Goal: Find specific page/section: Find specific page/section

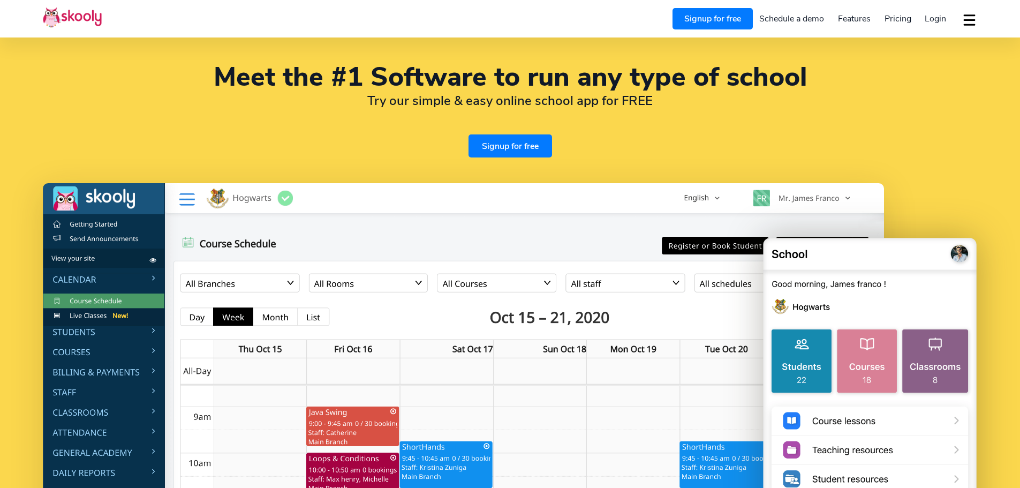
select select "en"
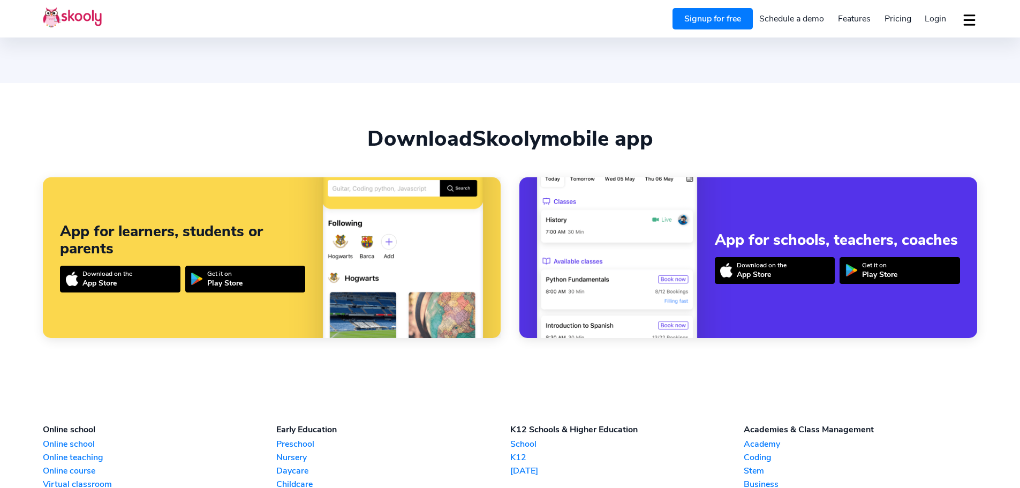
select select "65"
select select "[GEOGRAPHIC_DATA]"
select select "[GEOGRAPHIC_DATA]/[GEOGRAPHIC_DATA]"
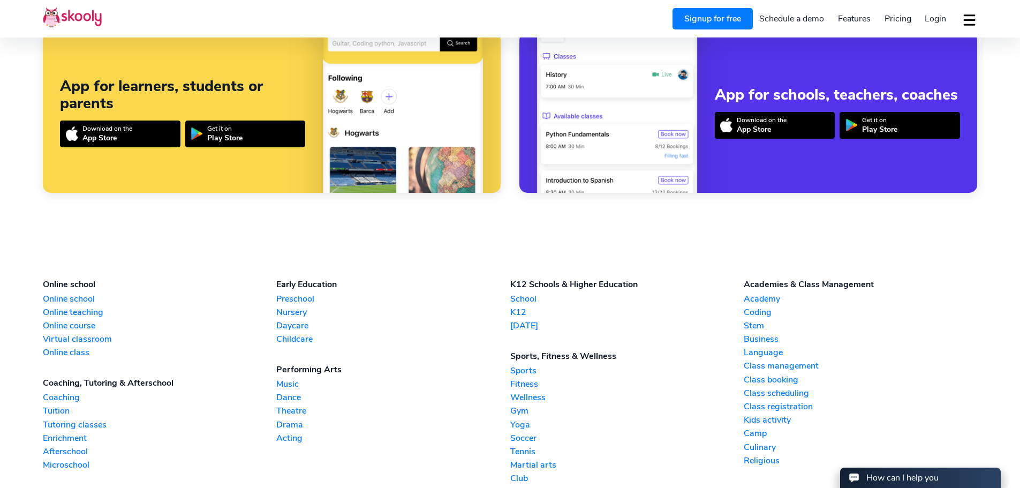
scroll to position [2489, 0]
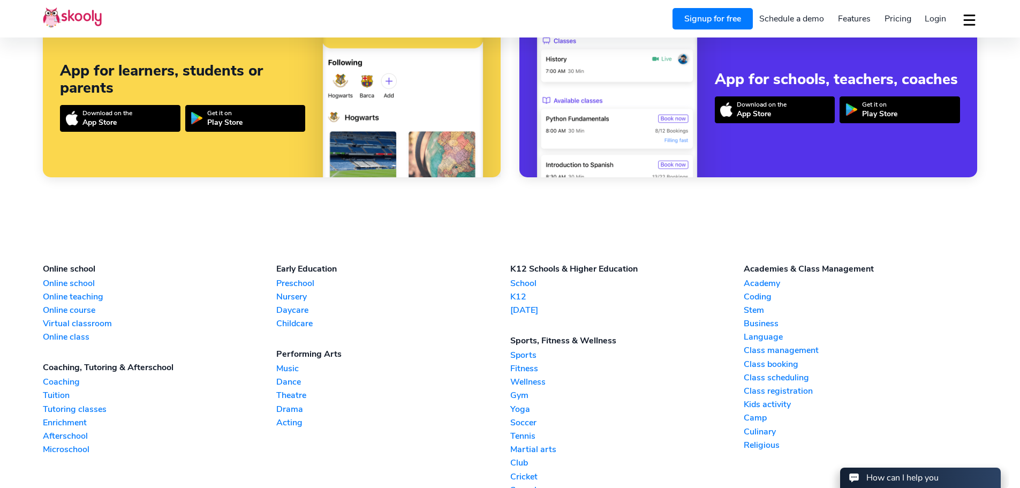
click at [514, 281] on link "School" at bounding box center [626, 283] width 233 height 12
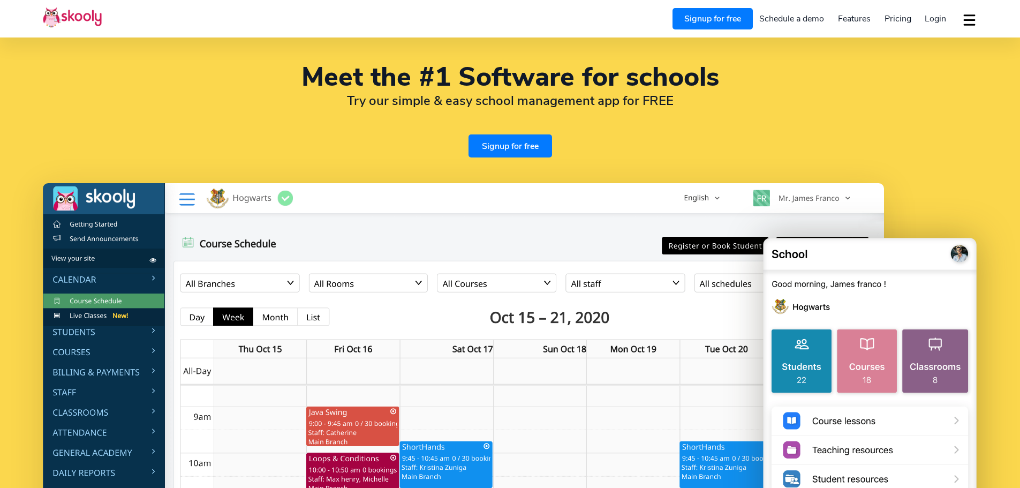
select select "en"
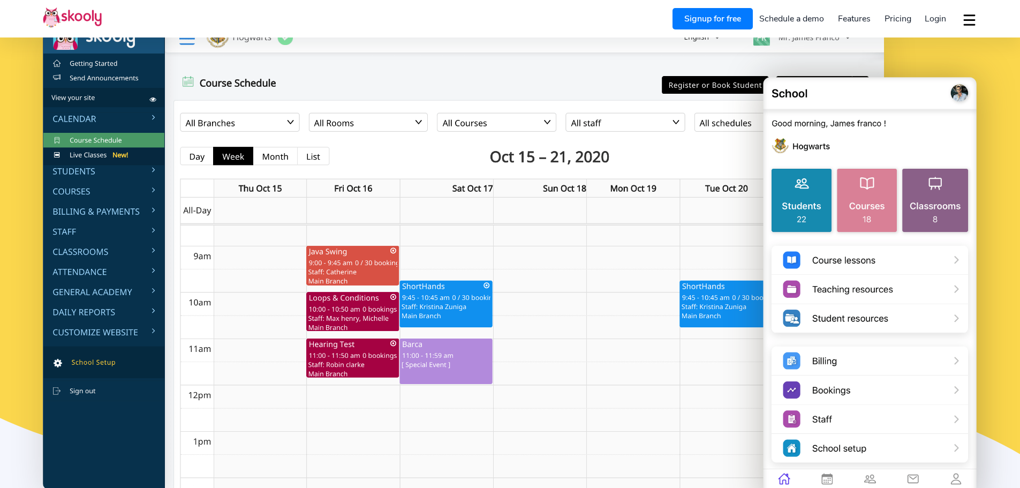
select select "65"
select select "[GEOGRAPHIC_DATA]"
select select "[GEOGRAPHIC_DATA]/[GEOGRAPHIC_DATA]"
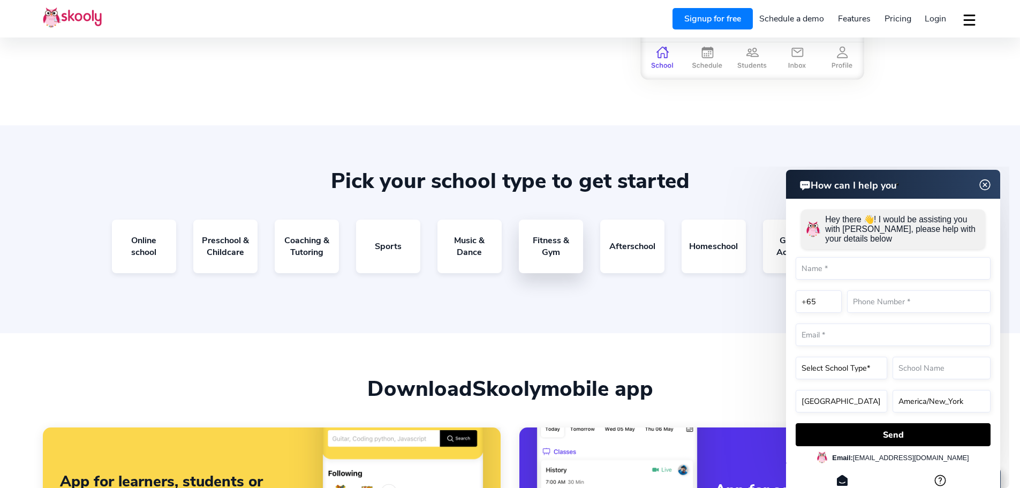
scroll to position [2141, 0]
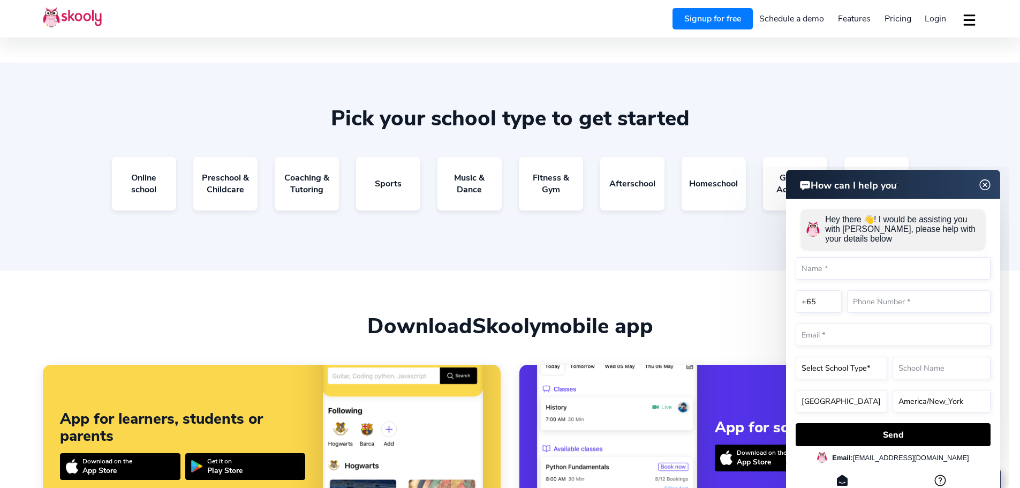
click at [547, 274] on section "Download Skooly mobile app App for learners, students or parents Download on th…" at bounding box center [510, 419] width 1020 height 298
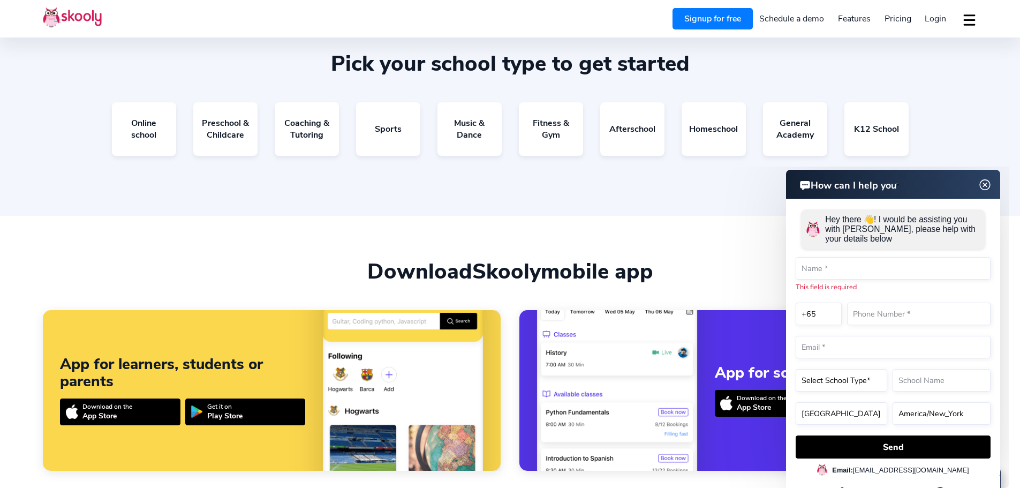
scroll to position [2248, 0]
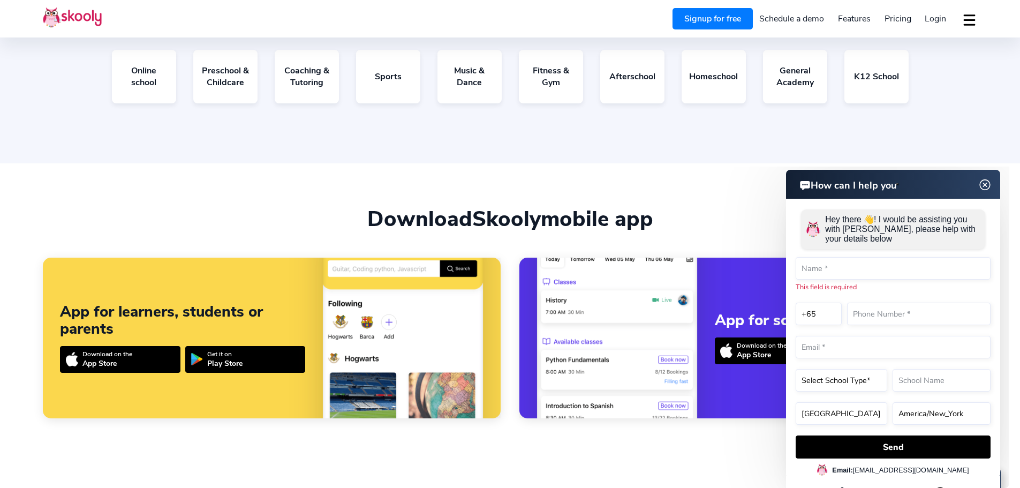
click at [983, 183] on img at bounding box center [985, 184] width 20 height 13
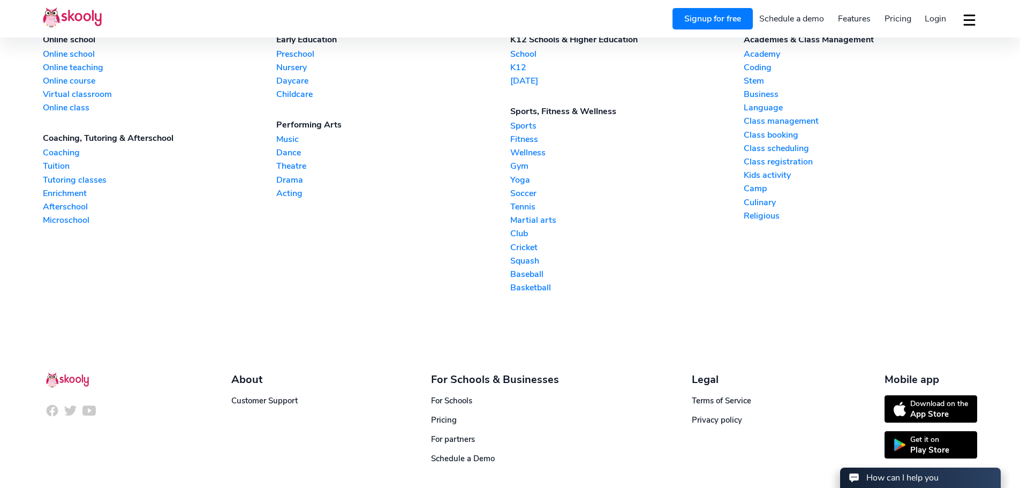
scroll to position [2765, 0]
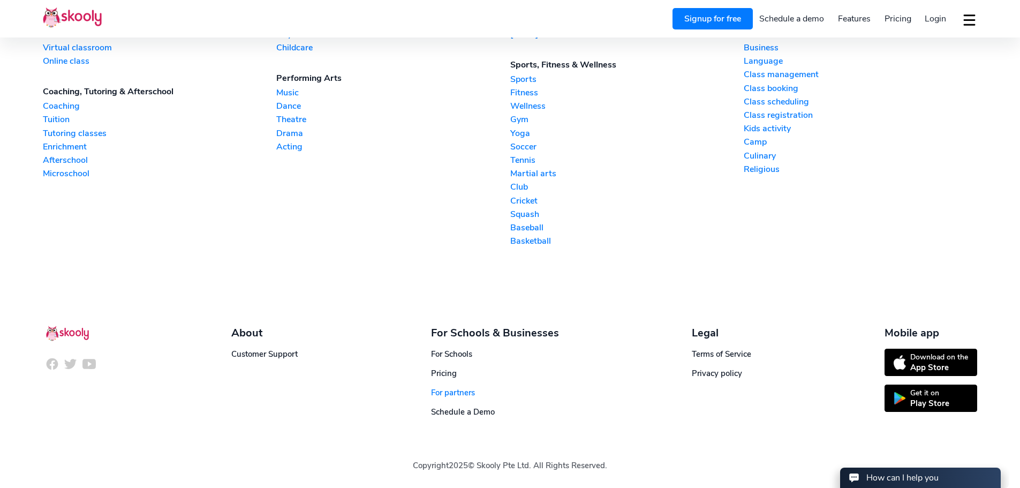
click at [441, 391] on link "For partners" at bounding box center [453, 392] width 44 height 11
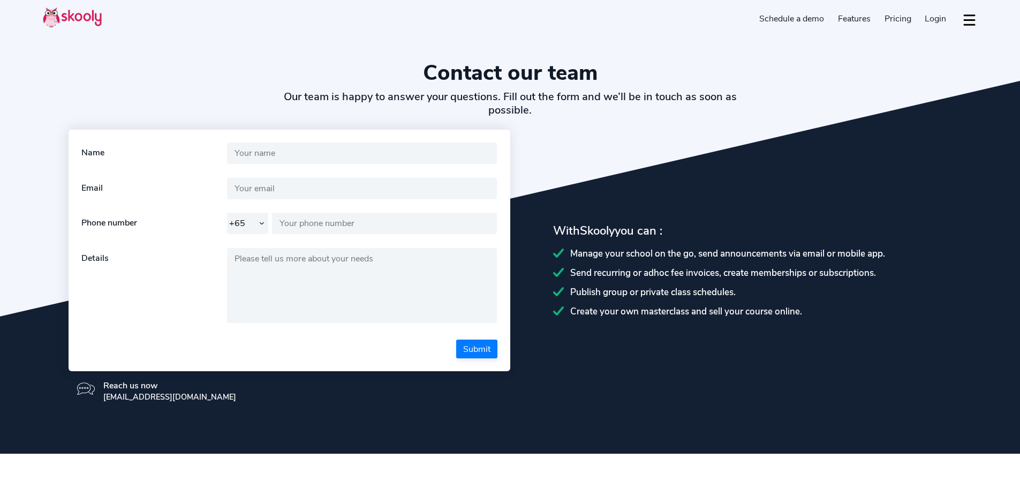
select select "65"
select select "en"
select select "65"
select select "[GEOGRAPHIC_DATA]"
select select "[GEOGRAPHIC_DATA]/[GEOGRAPHIC_DATA]"
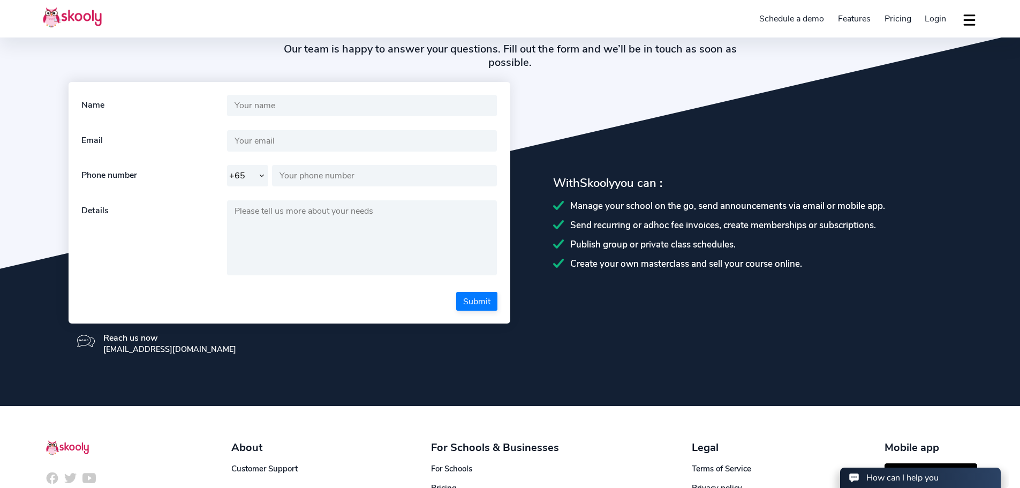
scroll to position [107, 0]
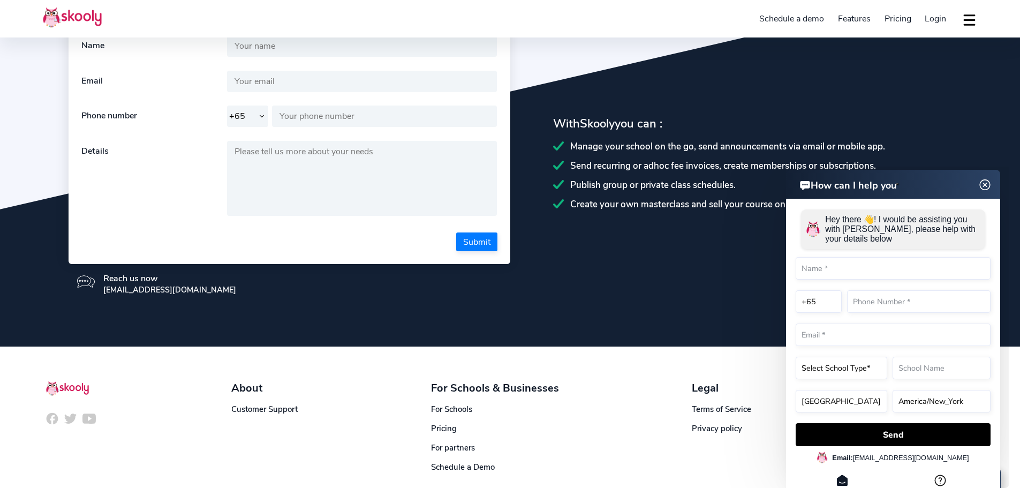
click at [983, 183] on img at bounding box center [985, 184] width 20 height 13
